Goal: Task Accomplishment & Management: Use online tool/utility

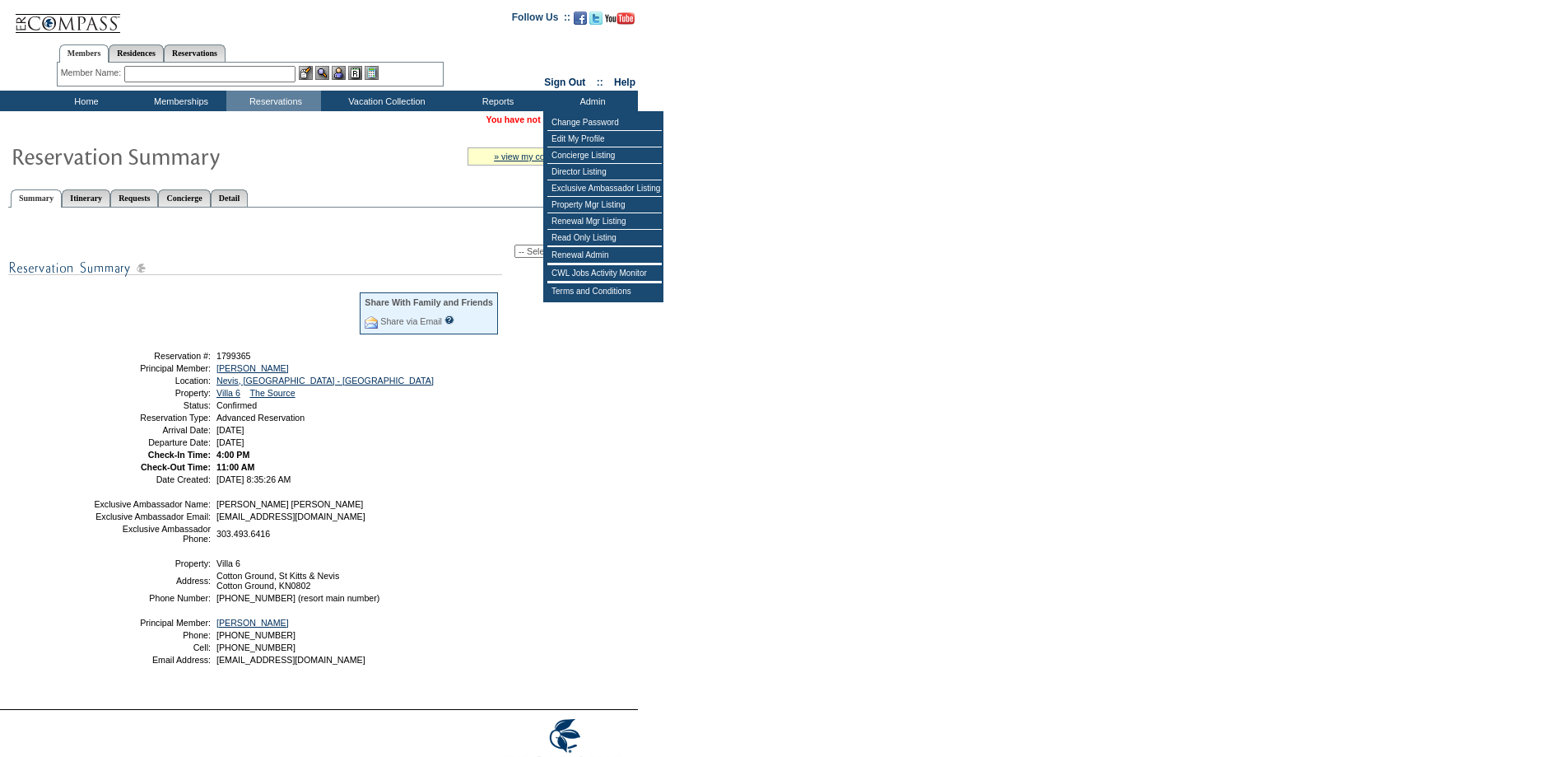
click at [514, 256] on select "-- Select Action -- Modify Reservation Dates Modify Reservation Cost Modify Occ…" at bounding box center [574, 252] width 119 height 13
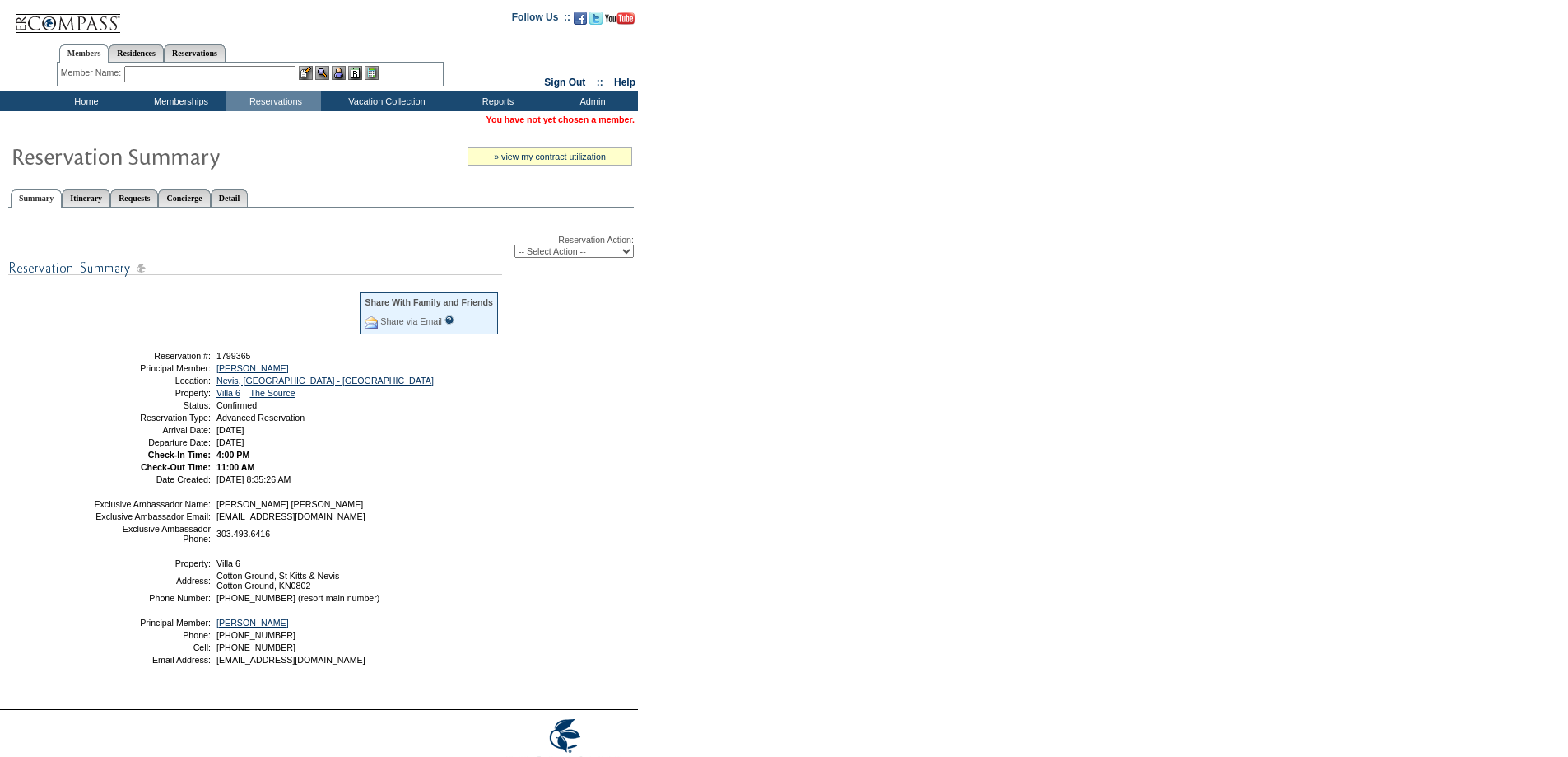
select select "ChangeClubProp"
click at [514, 247] on select "-- Select Action -- Modify Reservation Dates Modify Reservation Cost Modify Occ…" at bounding box center [574, 252] width 119 height 13
click at [826, 376] on form "Follow Us ::" at bounding box center [784, 396] width 1568 height 793
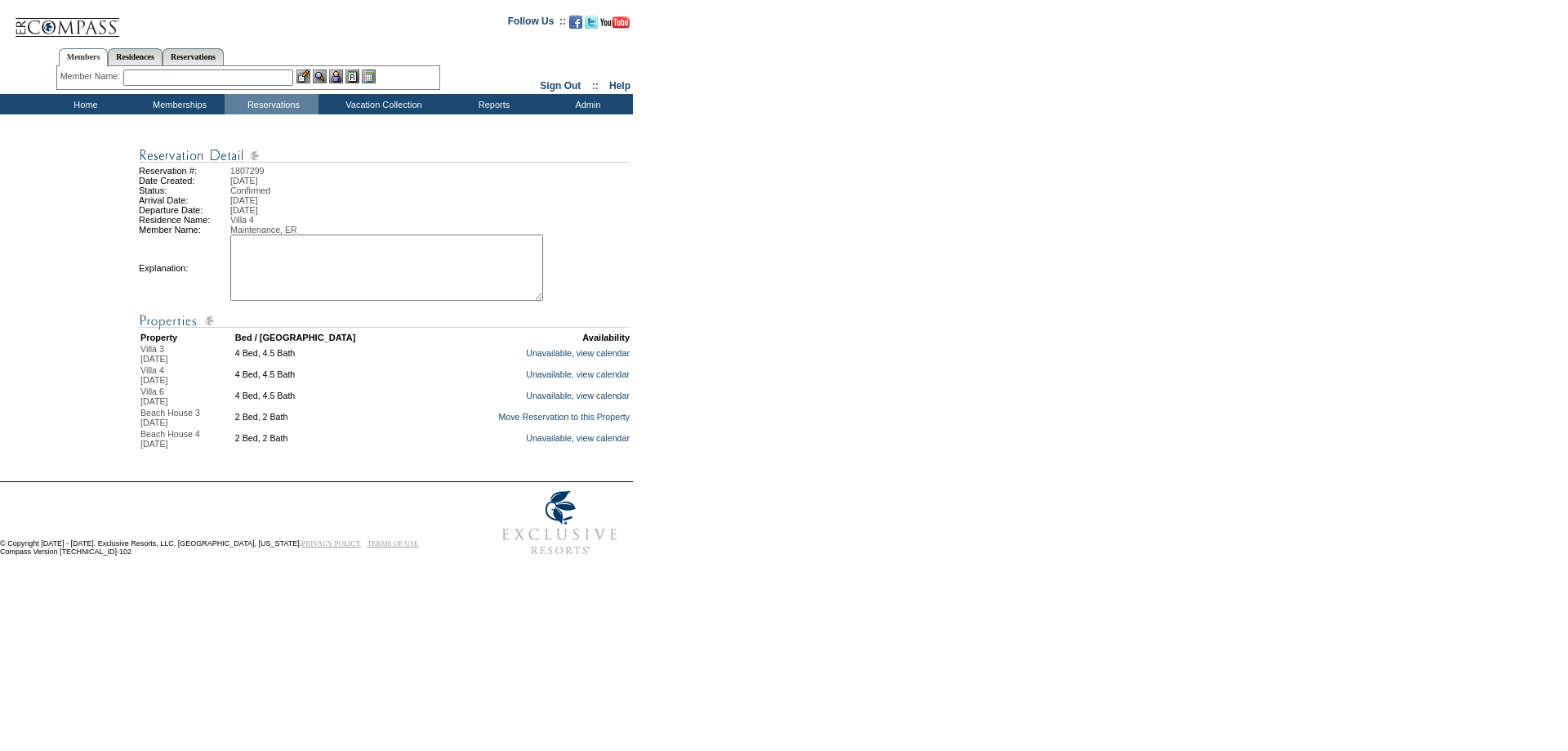
click at [358, 287] on textarea at bounding box center [387, 268] width 313 height 66
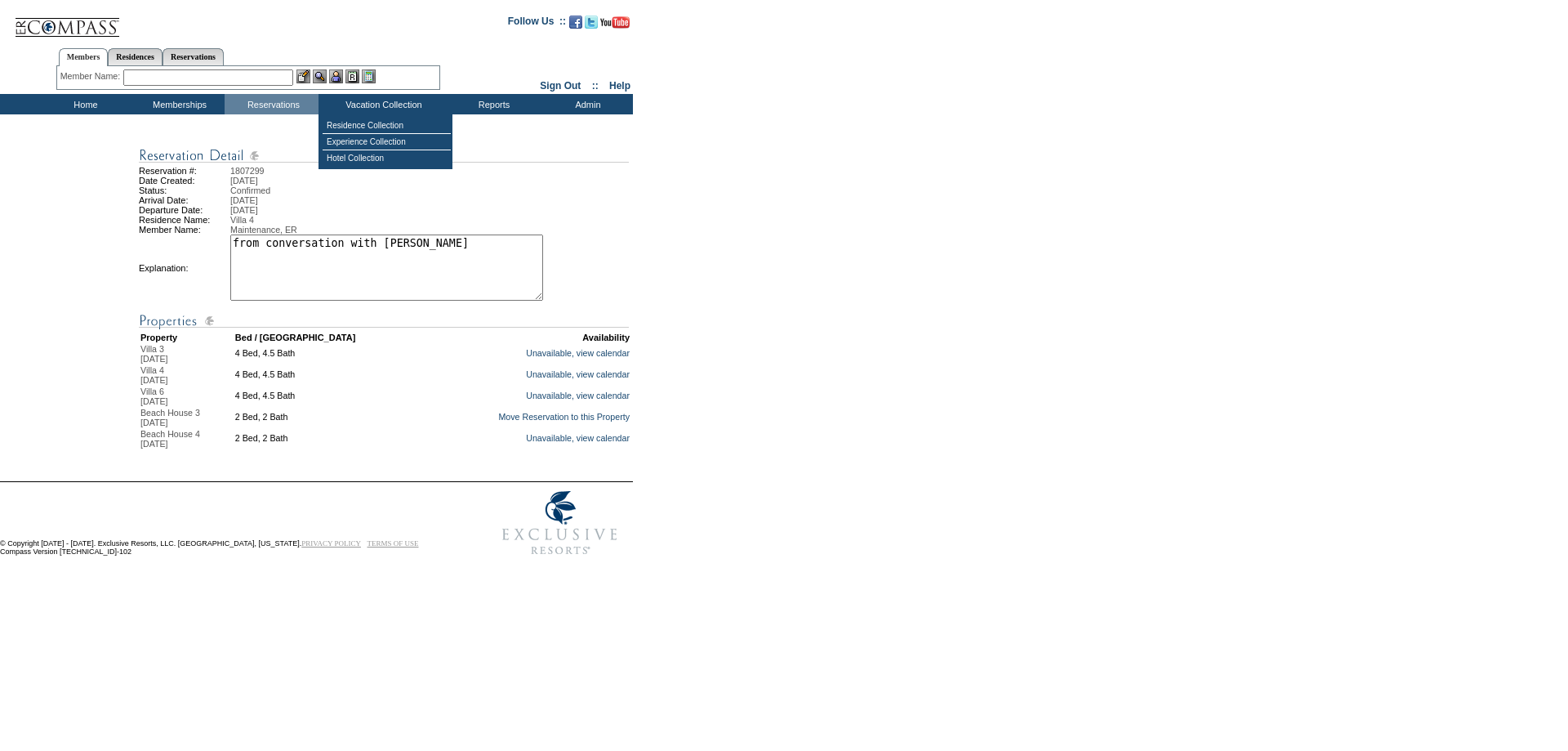
type textarea "from conversation with Bryan - mm"
click at [515, 422] on link "Move Reservation to this Property" at bounding box center [564, 417] width 132 height 10
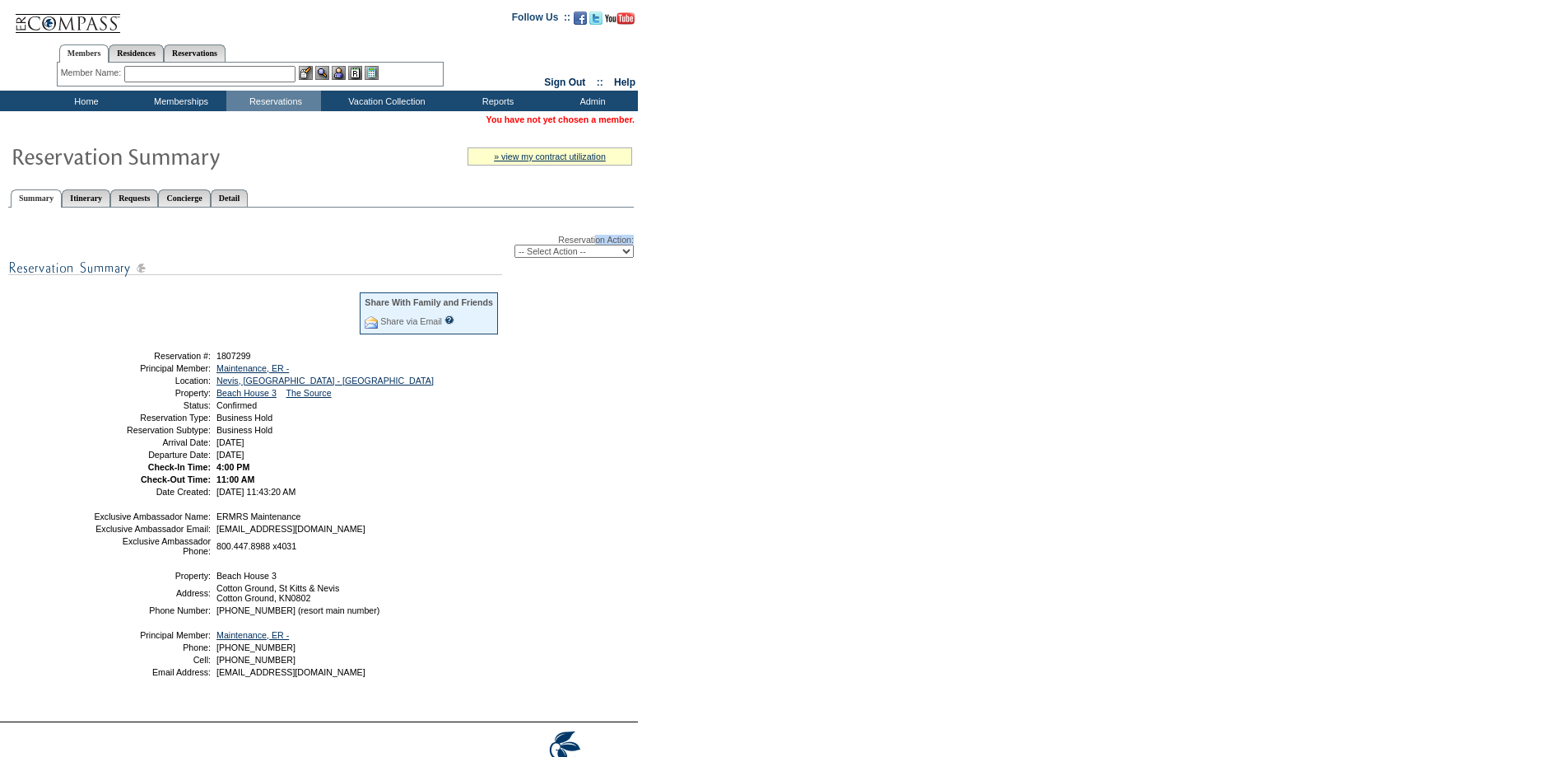
click at [567, 247] on div "Reservation Action: -- Select Action -- Modify Reservation Dates Modify Reserva…" at bounding box center [321, 247] width 626 height 23
click at [566, 258] on select "-- Select Action -- Modify Reservation Dates Modify Reservation Cost Modify Occ…" at bounding box center [574, 252] width 119 height 13
click at [550, 255] on select "-- Select Action -- Modify Reservation Dates Modify Reservation Cost Modify Occ…" at bounding box center [574, 252] width 119 height 13
select select "ChangeClubProp"
click at [514, 247] on select "-- Select Action -- Modify Reservation Dates Modify Reservation Cost Modify Occ…" at bounding box center [574, 252] width 119 height 13
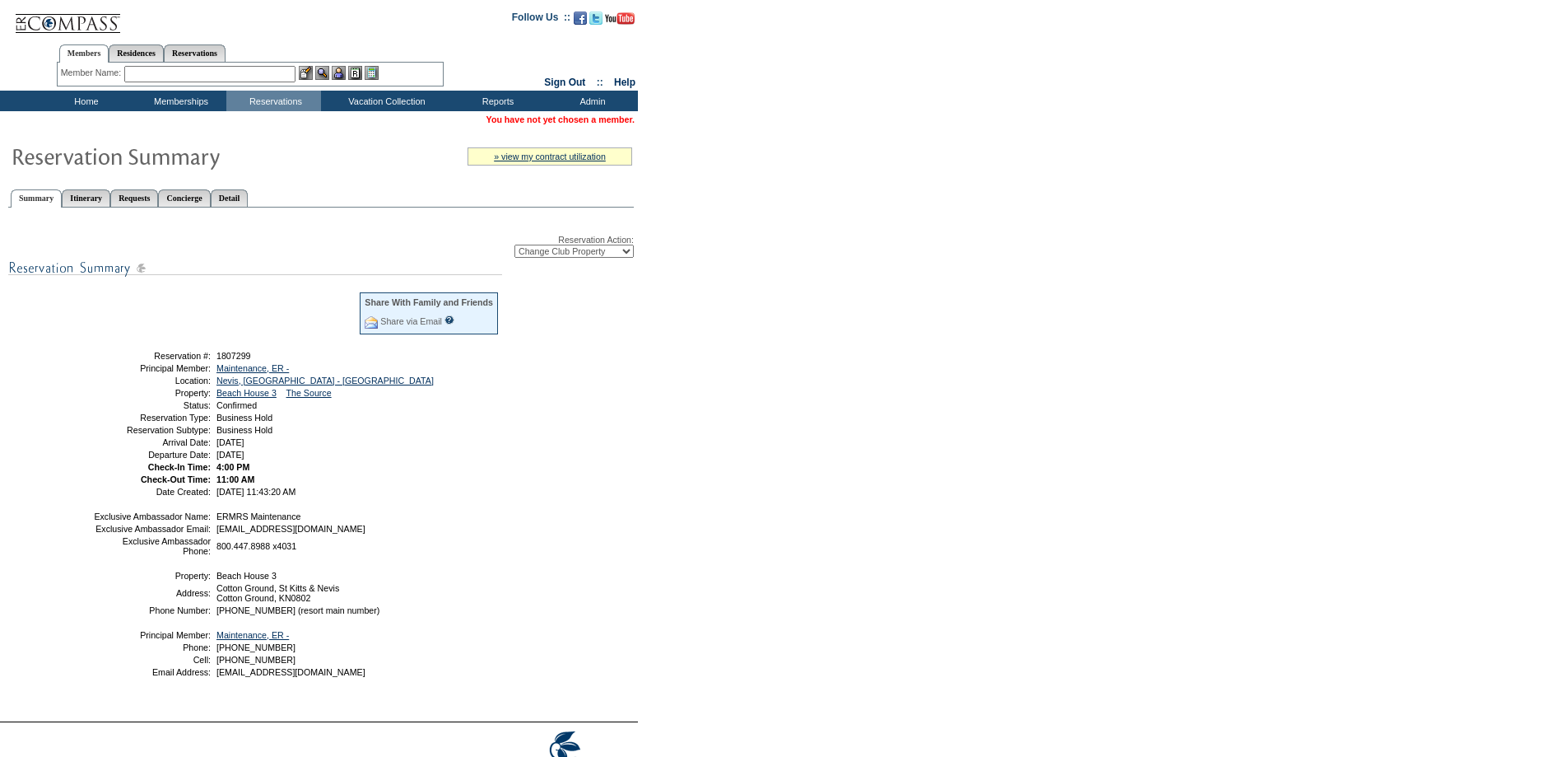
click at [805, 385] on form "Follow Us ::" at bounding box center [784, 402] width 1568 height 804
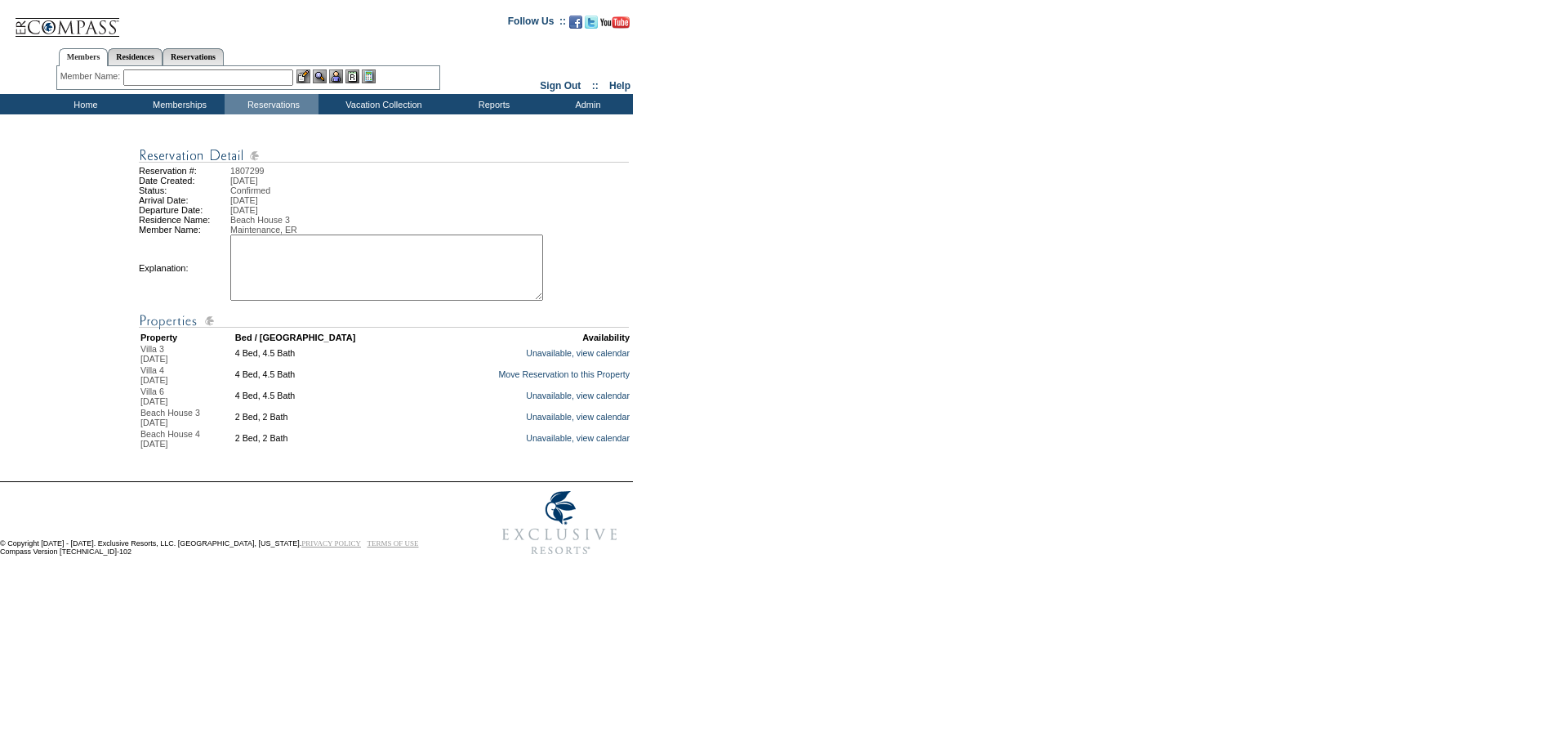
click at [420, 292] on textarea at bounding box center [387, 268] width 313 height 66
type textarea "mm"
click at [557, 379] on link "Move Reservation to this Property" at bounding box center [564, 375] width 132 height 10
